Goal: Contribute content: Add original content to the website for others to see

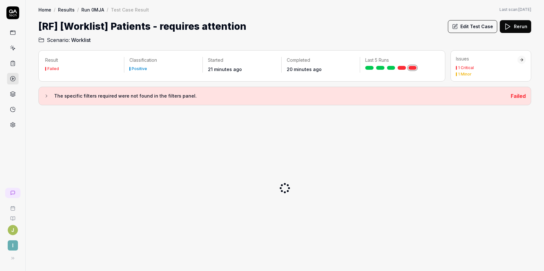
click at [471, 27] on button "Edit Test Case" at bounding box center [472, 26] width 49 height 13
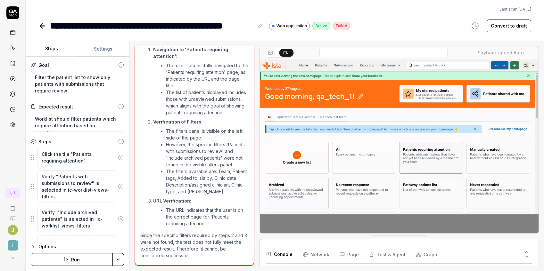
scroll to position [18, 0]
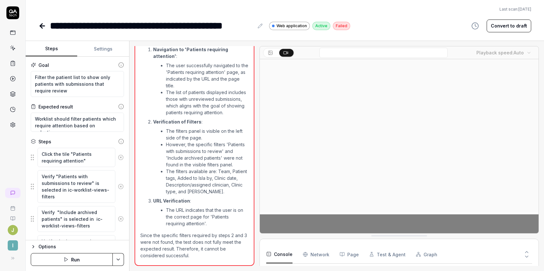
click at [500, 29] on button "Convert to draft" at bounding box center [509, 26] width 45 height 13
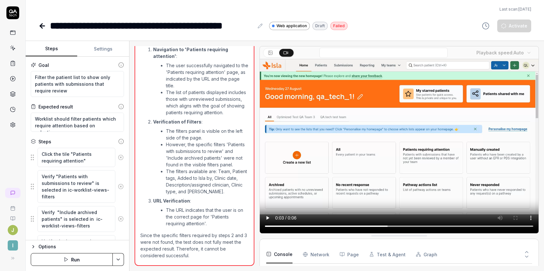
type textarea "*"
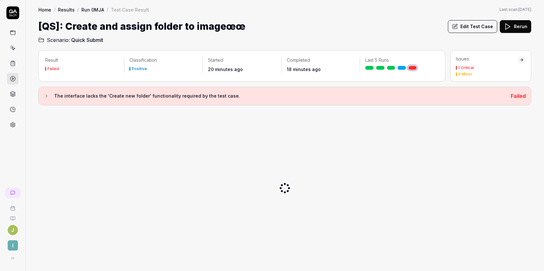
click at [484, 24] on button "Edit Test Case" at bounding box center [472, 26] width 49 height 13
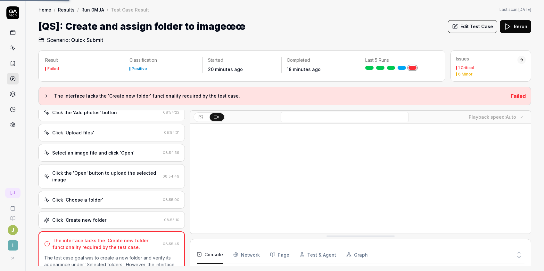
scroll to position [146, 0]
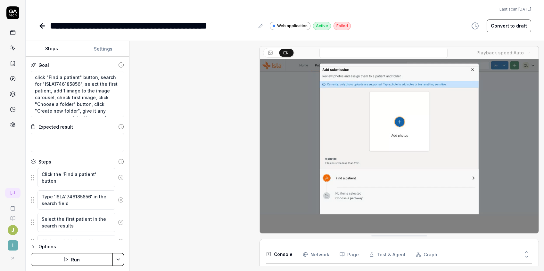
scroll to position [116, 0]
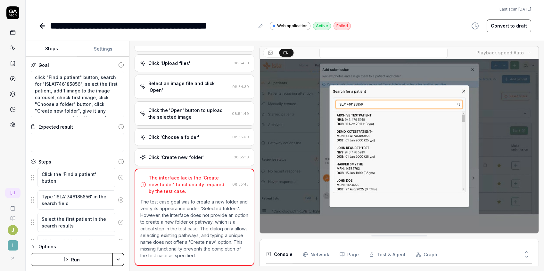
click at [511, 27] on button "Convert to draft" at bounding box center [509, 26] width 45 height 13
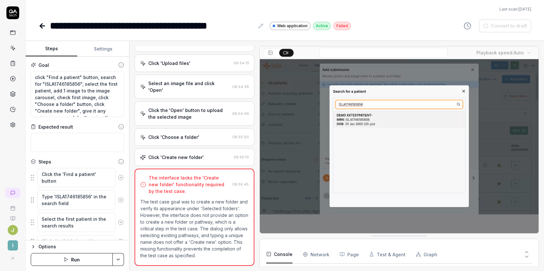
scroll to position [310, 0]
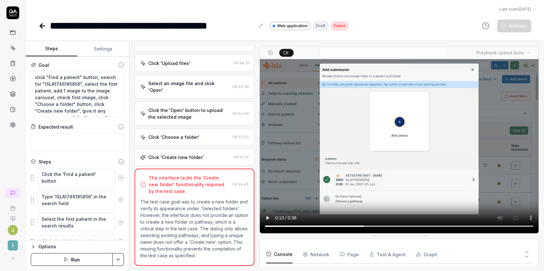
type textarea "*"
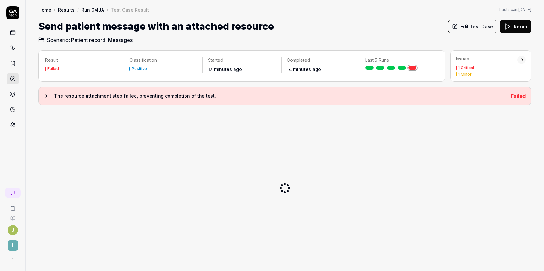
click at [472, 25] on button "Edit Test Case" at bounding box center [472, 26] width 49 height 13
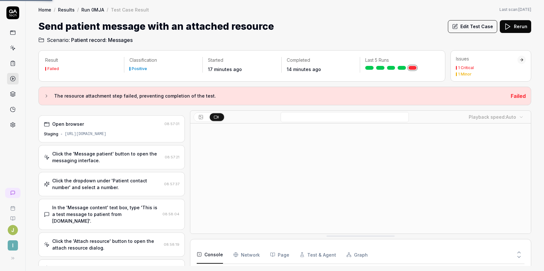
scroll to position [70, 0]
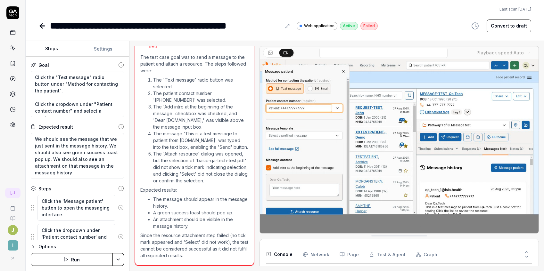
scroll to position [287, 0]
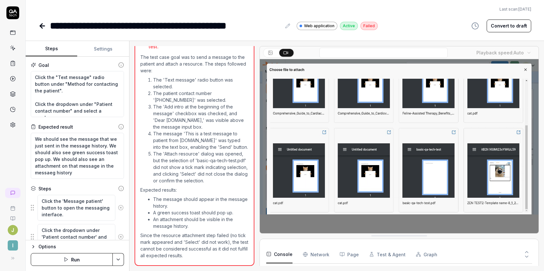
click at [505, 27] on button "Convert to draft" at bounding box center [509, 26] width 45 height 13
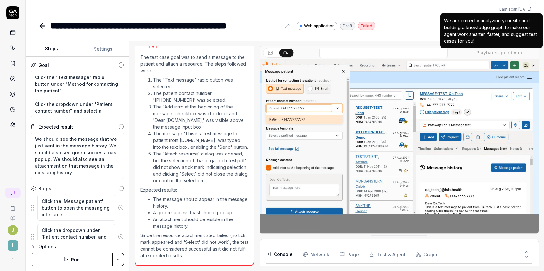
type textarea "*"
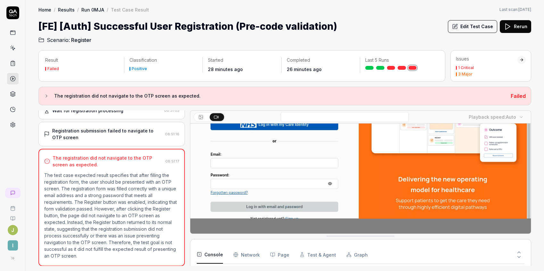
scroll to position [99, 0]
